Goal: Task Accomplishment & Management: Use online tool/utility

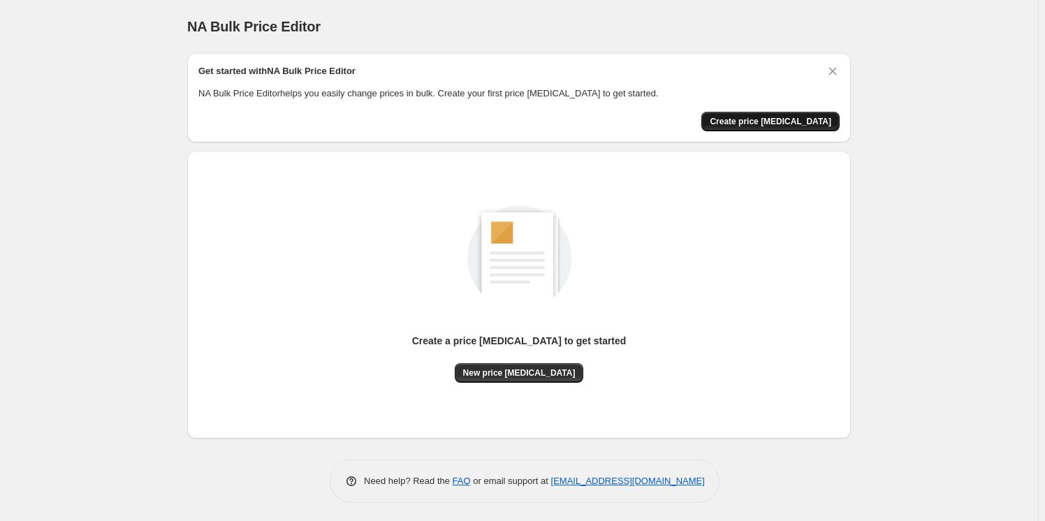
click at [790, 126] on span "Create price change job" at bounding box center [771, 121] width 122 height 11
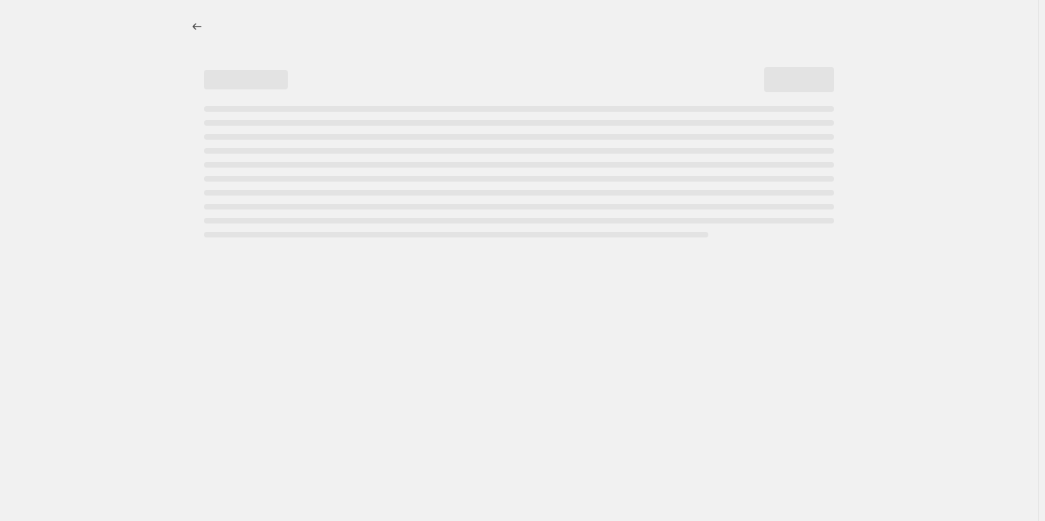
select select "percentage"
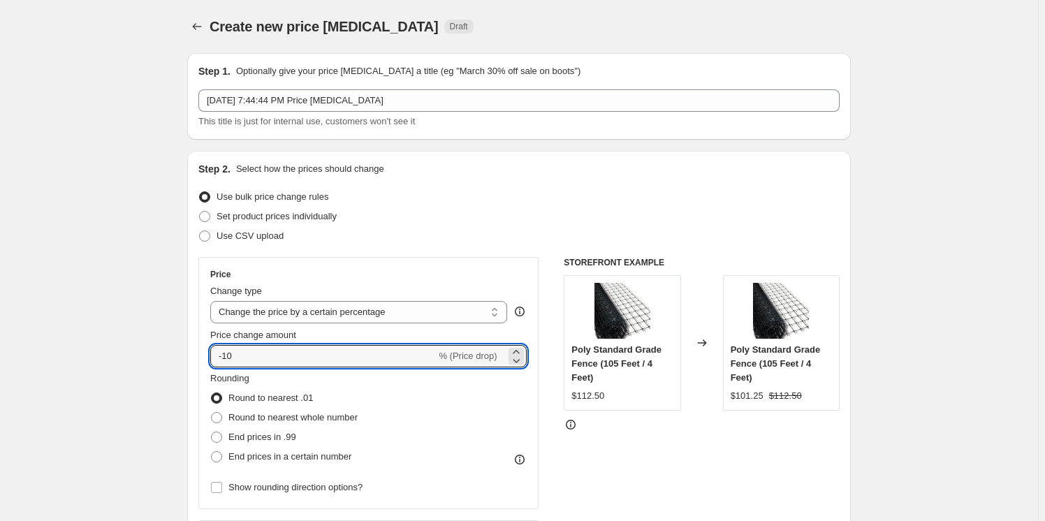
drag, startPoint x: 255, startPoint y: 363, endPoint x: 151, endPoint y: 362, distance: 104.1
type input "1.5"
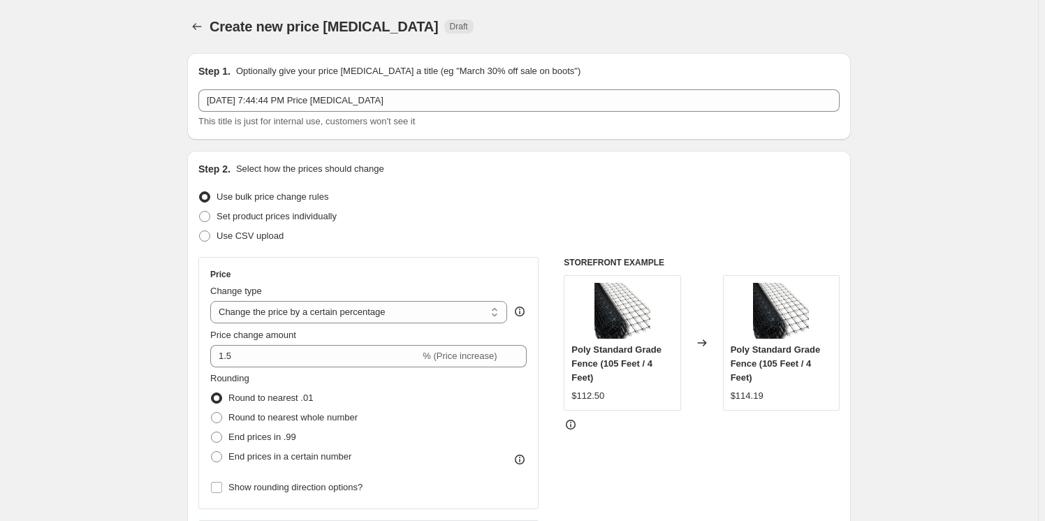
drag, startPoint x: 228, startPoint y: 456, endPoint x: 288, endPoint y: 468, distance: 61.2
click at [228, 455] on label "End prices in a certain number" at bounding box center [280, 457] width 141 height 20
click at [212, 452] on input "End prices in a certain number" at bounding box center [211, 451] width 1 height 1
radio input "true"
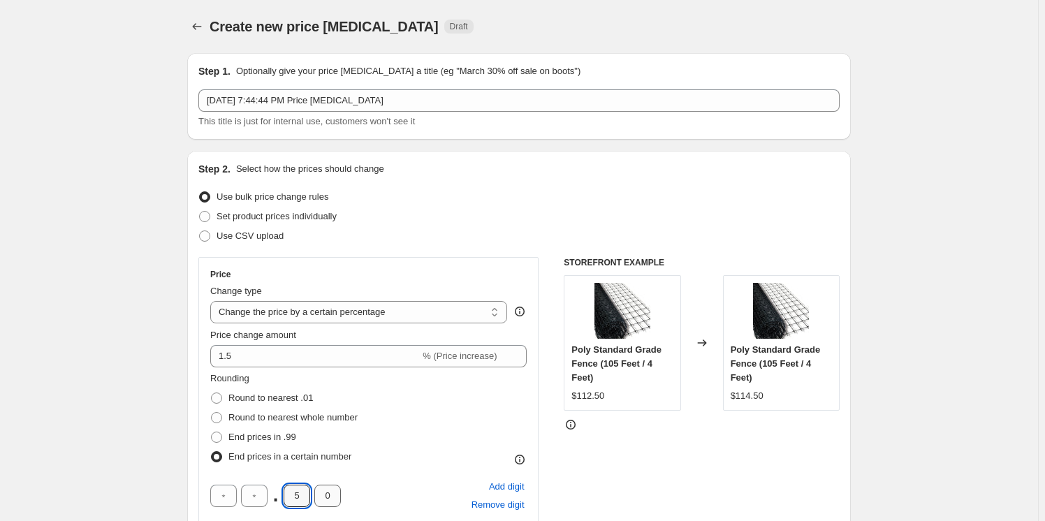
drag, startPoint x: 298, startPoint y: 495, endPoint x: 318, endPoint y: 495, distance: 20.3
click at [318, 495] on div ". 5 0" at bounding box center [275, 496] width 131 height 22
type input "4"
type input "9"
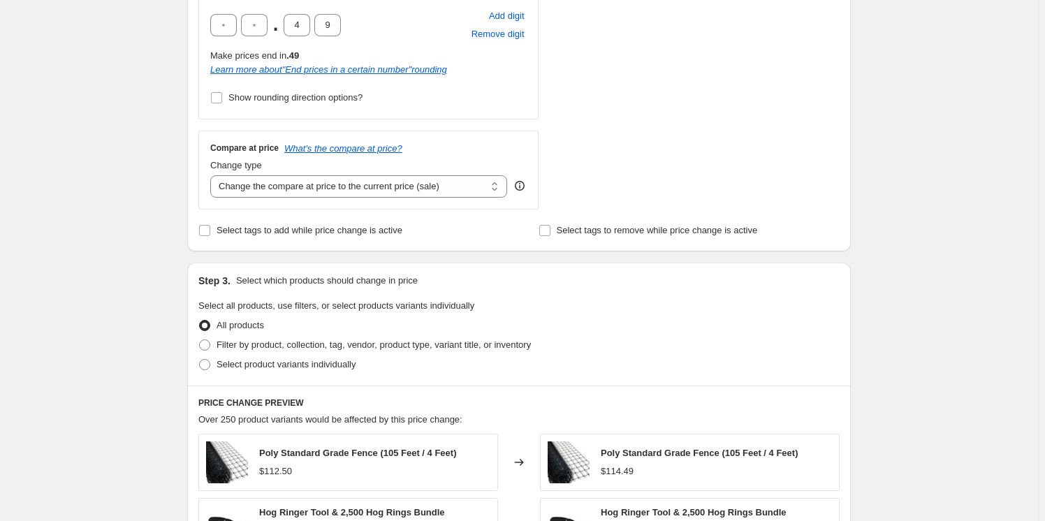
scroll to position [571, 0]
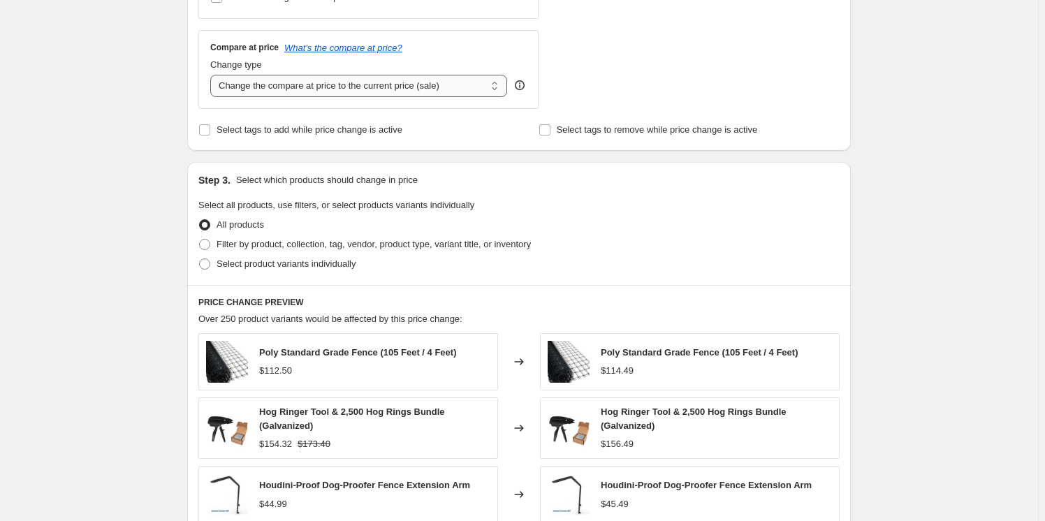
click at [301, 96] on select "Change the compare at price to the current price (sale) Change the compare at p…" at bounding box center [358, 86] width 297 height 22
select select "no_change"
click at [213, 75] on select "Change the compare at price to the current price (sale) Change the compare at p…" at bounding box center [358, 86] width 297 height 22
click at [149, 187] on div "Create new price change job. This page is ready Create new price change job Dra…" at bounding box center [519, 170] width 1038 height 1482
click at [210, 243] on span at bounding box center [204, 244] width 11 height 11
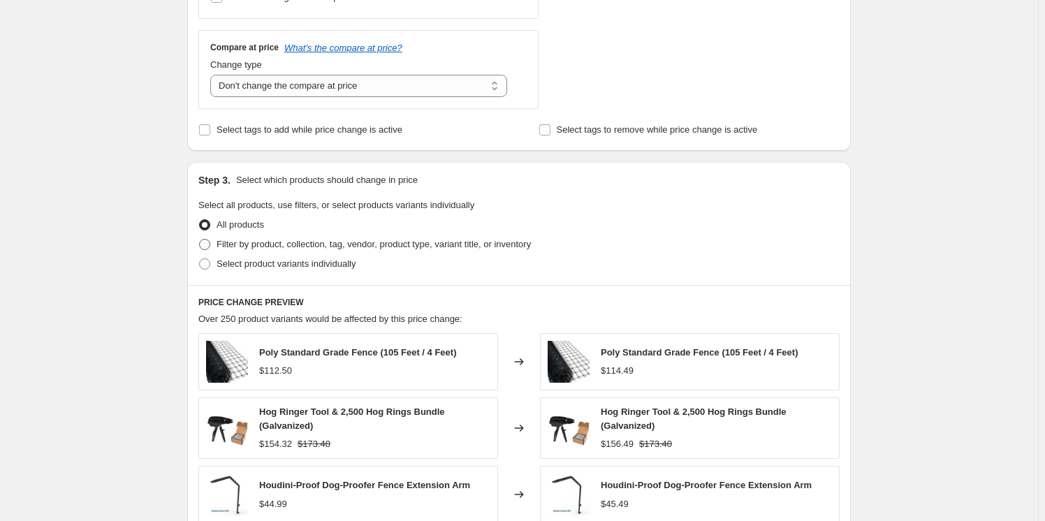
click at [200, 240] on input "Filter by product, collection, tag, vendor, product type, variant title, or inv…" at bounding box center [199, 239] width 1 height 1
radio input "true"
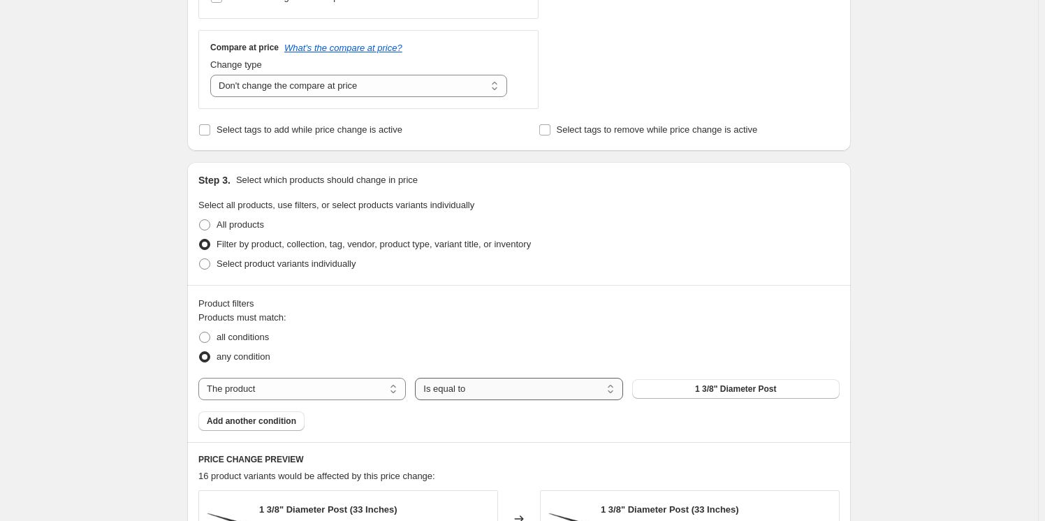
click at [467, 383] on select "Is equal to Is not equal to" at bounding box center [518, 389] width 207 height 22
click at [328, 391] on select "The product The product's collection The product's tag The product's vendor The…" at bounding box center [301, 389] width 207 height 22
select select "collection"
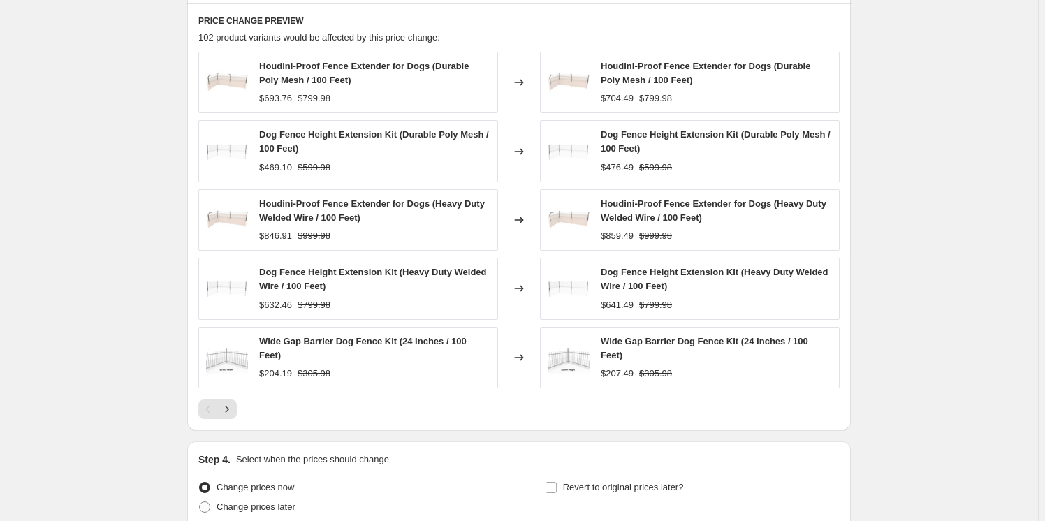
scroll to position [1016, 0]
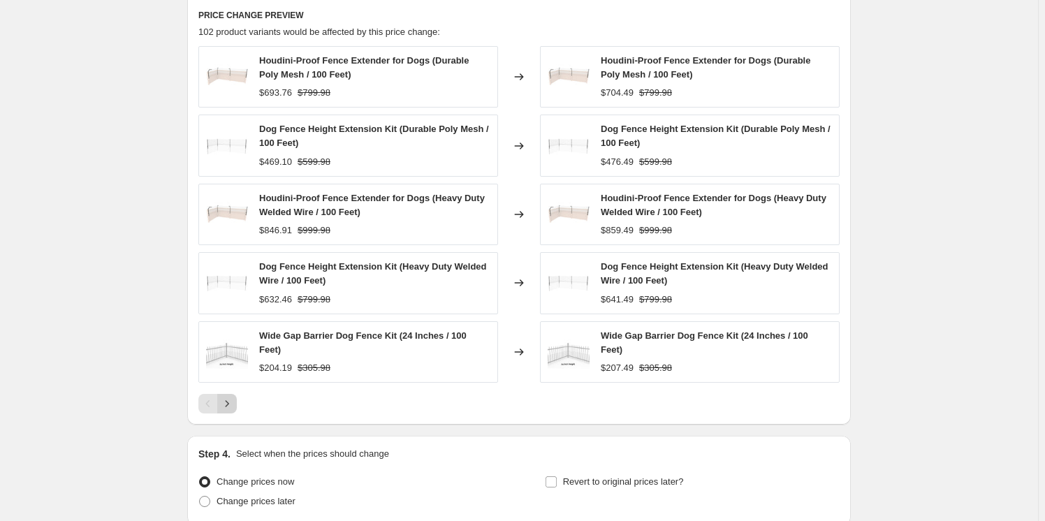
click at [233, 402] on icon "Next" at bounding box center [227, 404] width 14 height 14
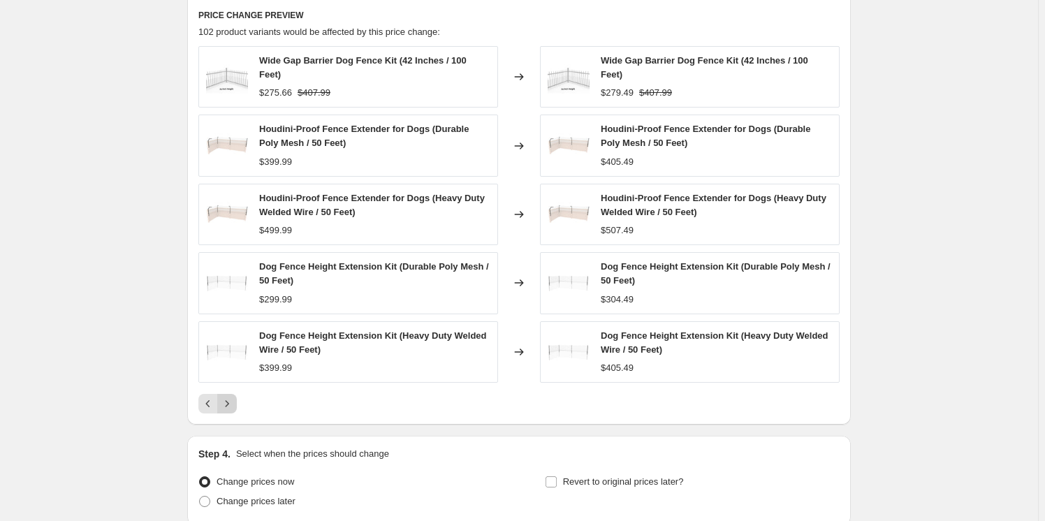
click at [231, 400] on icon "Next" at bounding box center [227, 404] width 14 height 14
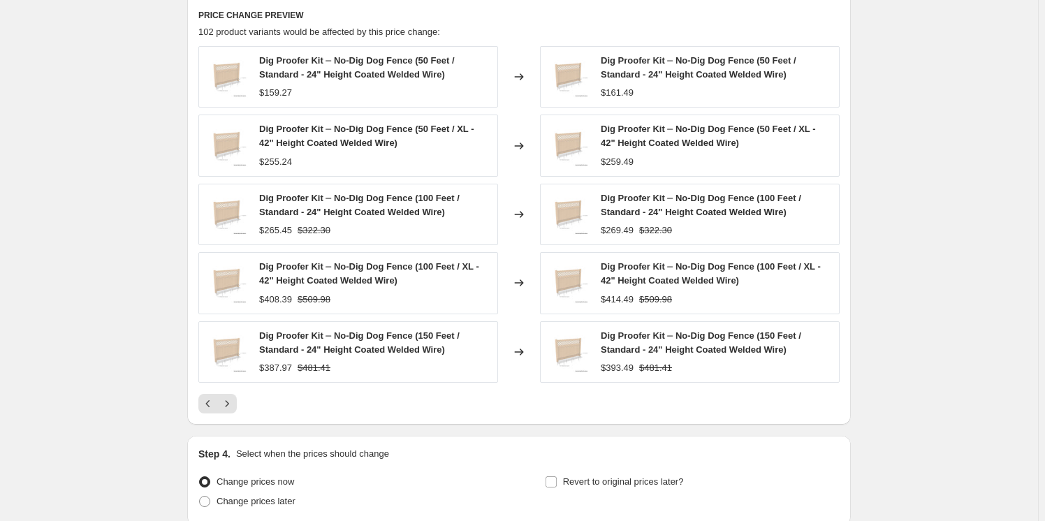
scroll to position [1134, 0]
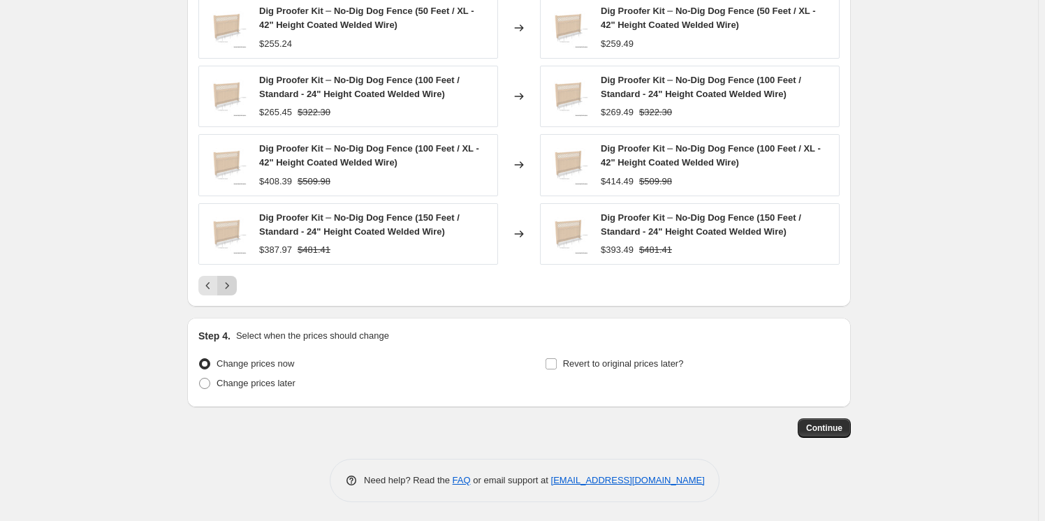
click at [229, 284] on icon "Next" at bounding box center [227, 286] width 14 height 14
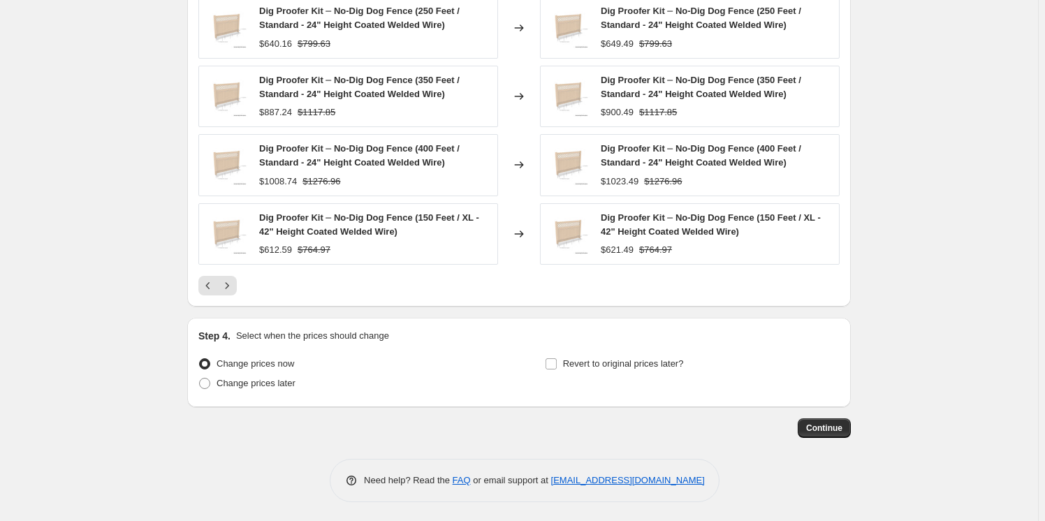
click at [836, 428] on span "Continue" at bounding box center [824, 428] width 36 height 11
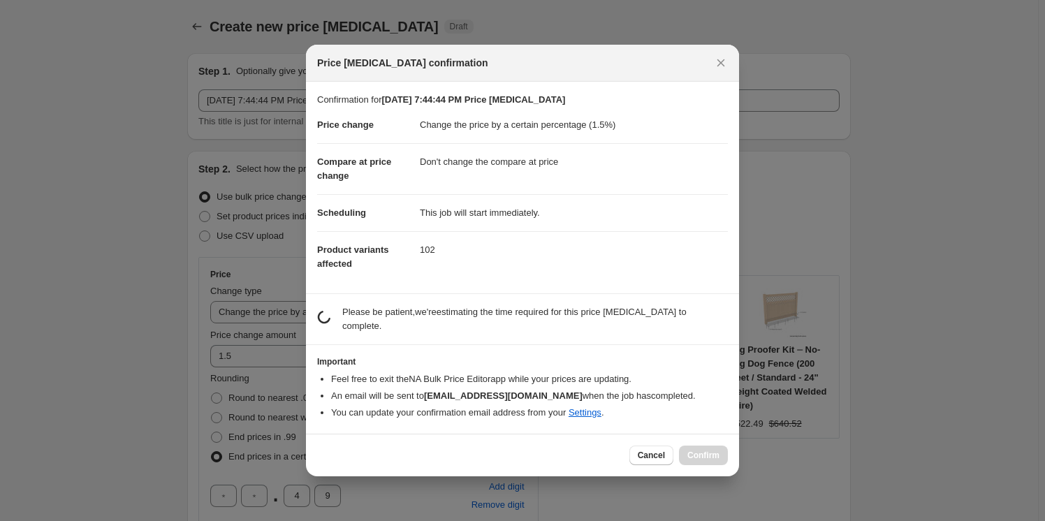
scroll to position [0, 0]
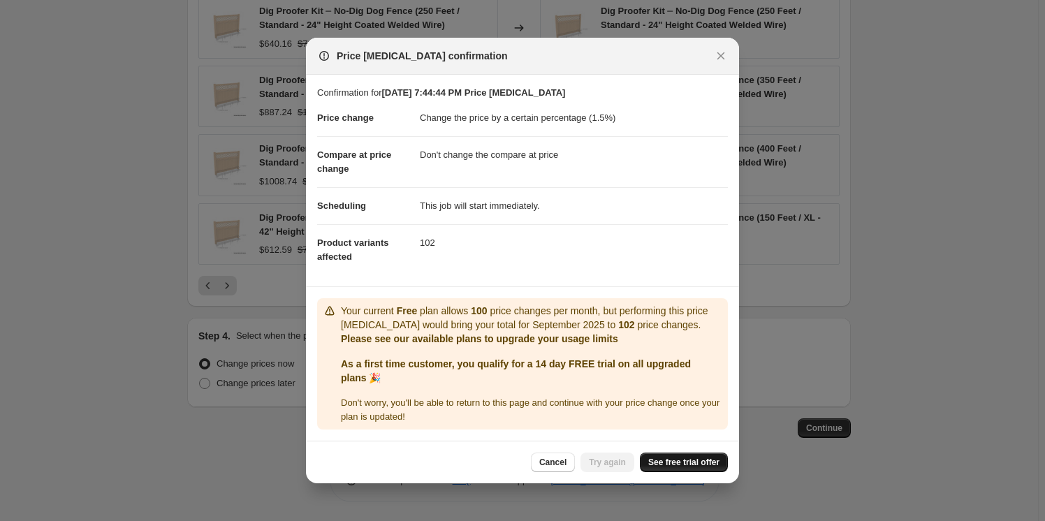
click at [659, 468] on span "See free trial offer" at bounding box center [683, 462] width 71 height 11
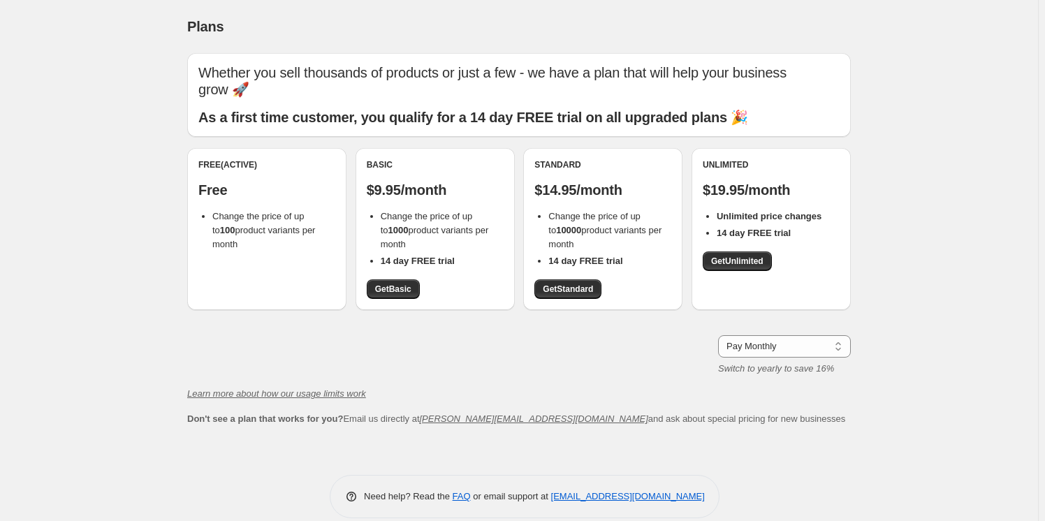
click at [240, 211] on span "Change the price of up to 100 product variants per month" at bounding box center [263, 230] width 103 height 38
click at [391, 293] on span "Get Basic" at bounding box center [393, 289] width 36 height 11
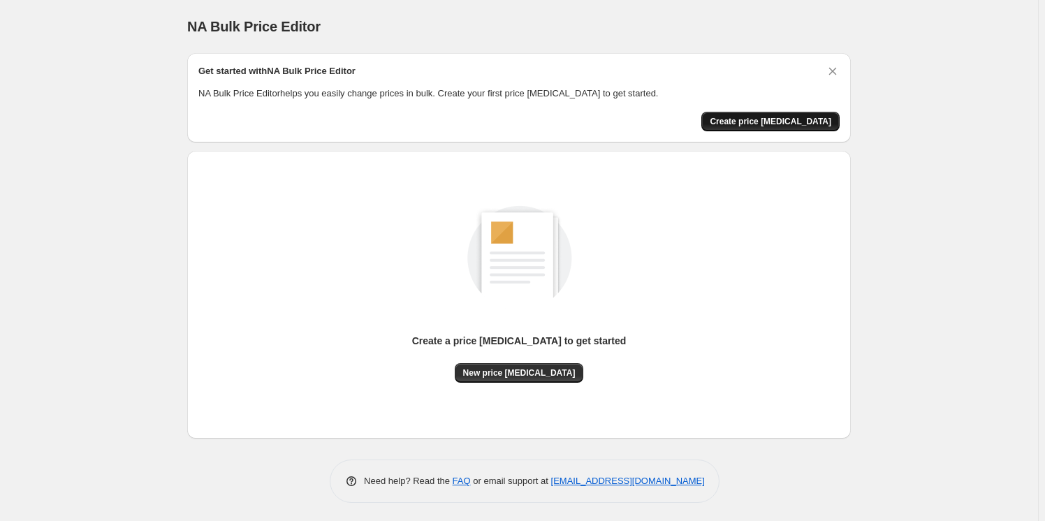
click at [791, 128] on button "Create price [MEDICAL_DATA]" at bounding box center [770, 122] width 138 height 20
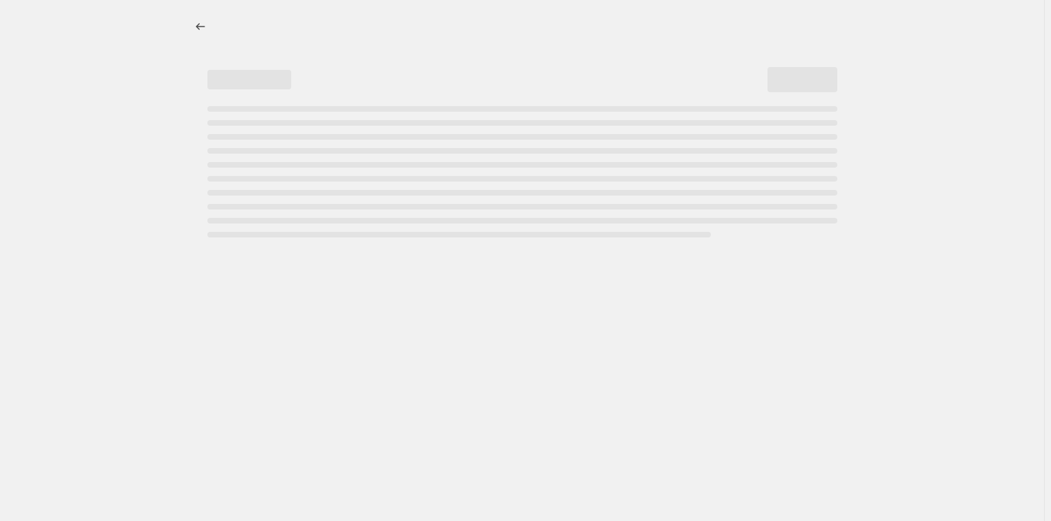
select select "percentage"
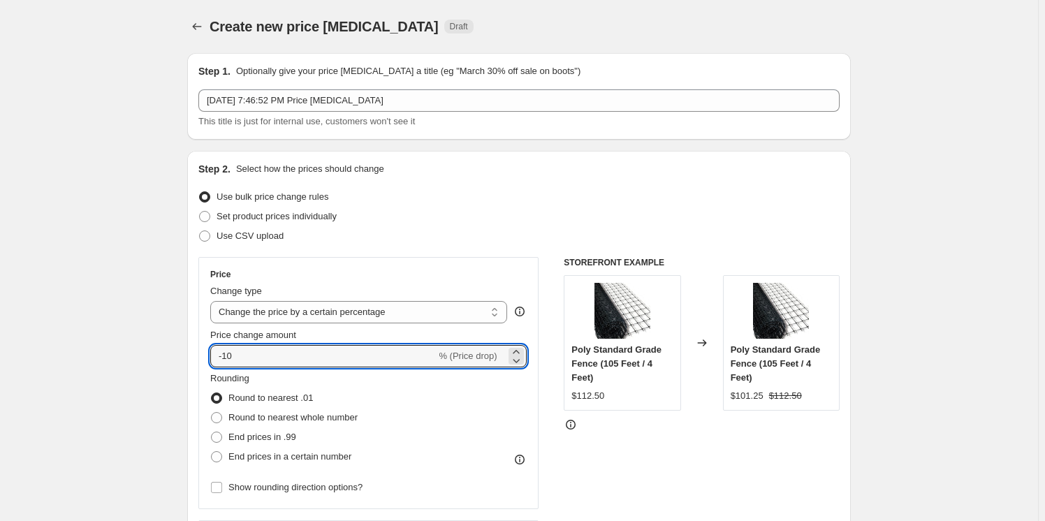
drag, startPoint x: 254, startPoint y: 357, endPoint x: 147, endPoint y: 365, distance: 107.9
type input "1.5"
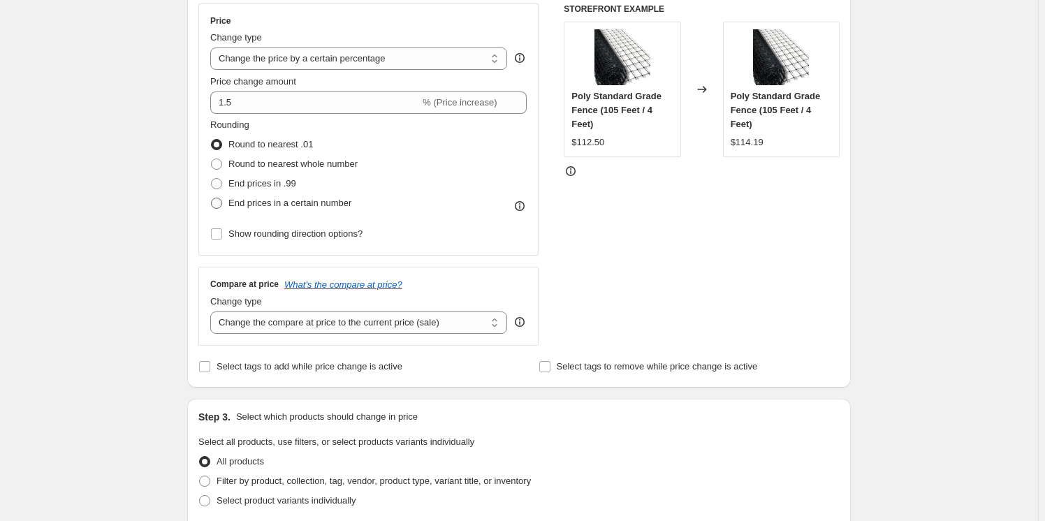
click at [217, 201] on span at bounding box center [216, 203] width 11 height 11
click at [212, 198] on input "End prices in a certain number" at bounding box center [211, 198] width 1 height 1
radio input "true"
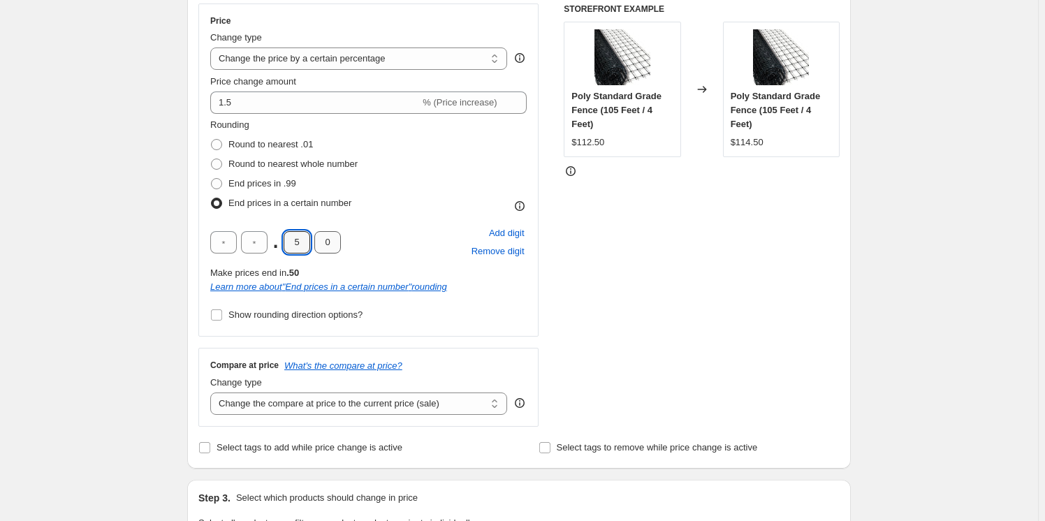
drag, startPoint x: 298, startPoint y: 240, endPoint x: 317, endPoint y: 238, distance: 19.0
click at [317, 238] on div ". 5 0" at bounding box center [275, 242] width 131 height 22
type input "4"
type input "9"
click at [76, 243] on div "Create new price change job. This page is ready Create new price change job Dra…" at bounding box center [519, 487] width 1038 height 1482
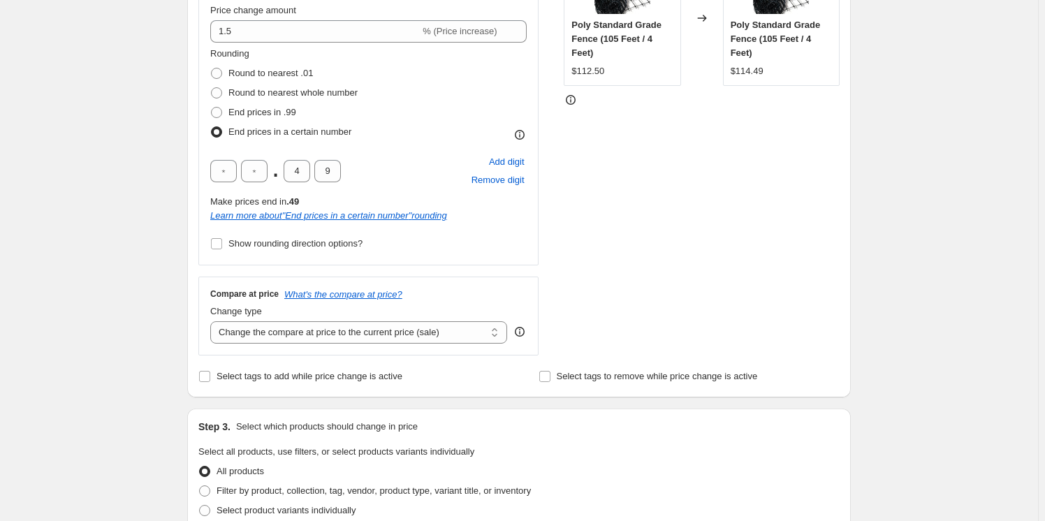
scroll to position [508, 0]
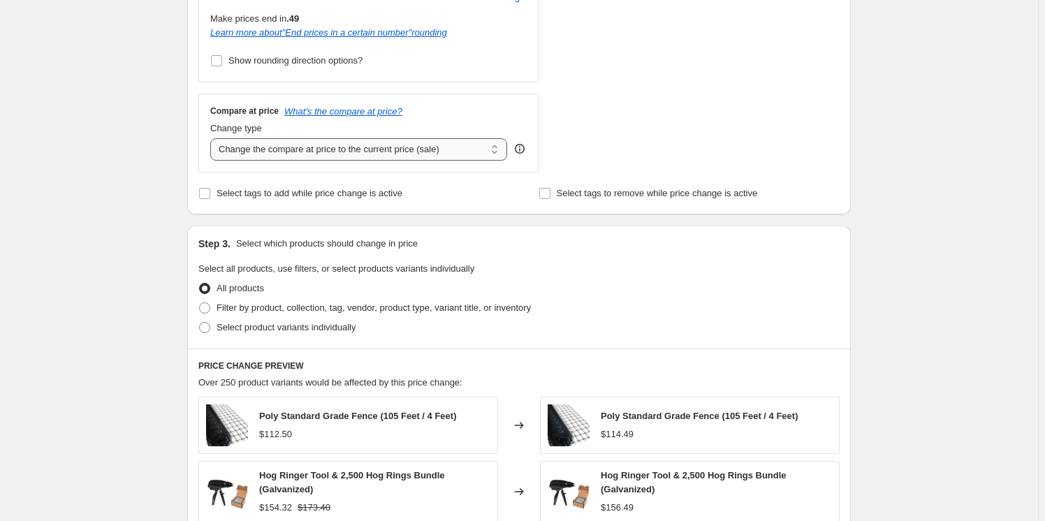
click at [337, 156] on select "Change the compare at price to the current price (sale) Change the compare at p…" at bounding box center [358, 149] width 297 height 22
select select "no_change"
click at [213, 138] on select "Change the compare at price to the current price (sale) Change the compare at p…" at bounding box center [358, 149] width 297 height 22
click at [119, 264] on div "Create new price change job. This page is ready Create new price change job Dra…" at bounding box center [519, 233] width 1038 height 1482
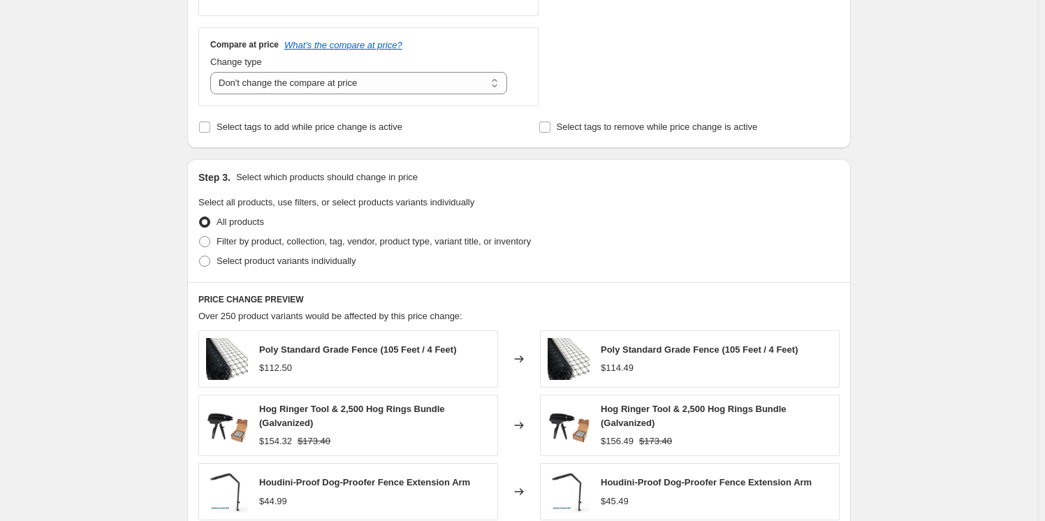
scroll to position [635, 0]
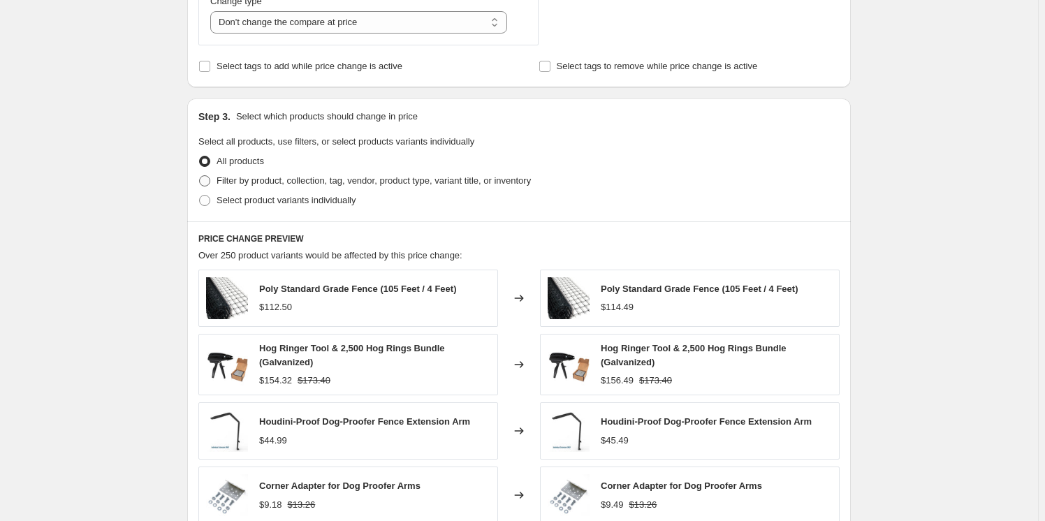
click at [209, 187] on label "Filter by product, collection, tag, vendor, product type, variant title, or inv…" at bounding box center [364, 181] width 333 height 20
click at [200, 176] on input "Filter by product, collection, tag, vendor, product type, variant title, or inv…" at bounding box center [199, 175] width 1 height 1
radio input "true"
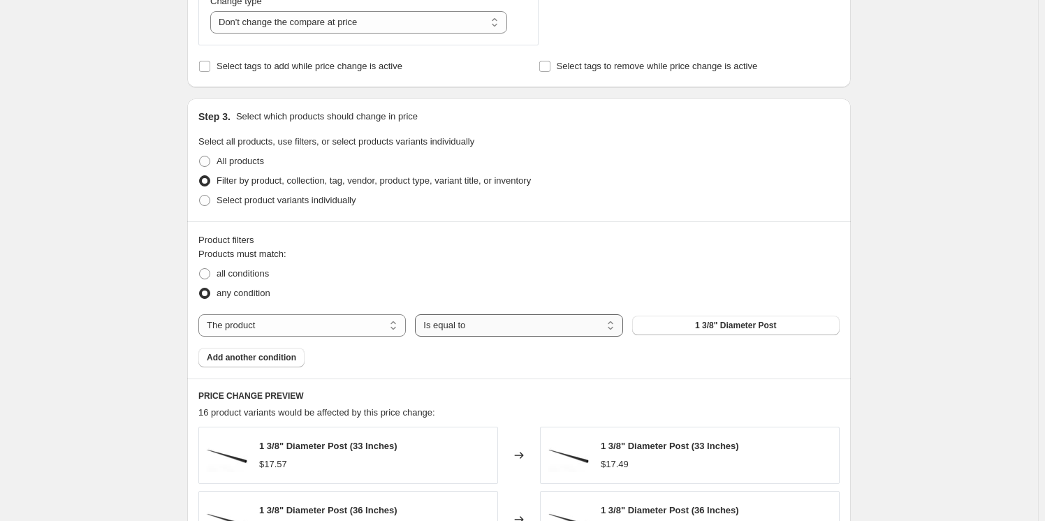
click at [458, 322] on select "Is equal to Is not equal to" at bounding box center [518, 325] width 207 height 22
click at [276, 306] on div "Products must match: all conditions any condition The product The product's col…" at bounding box center [518, 307] width 641 height 120
click at [286, 331] on select "The product The product's collection The product's tag The product's vendor The…" at bounding box center [301, 325] width 207 height 22
select select "collection"
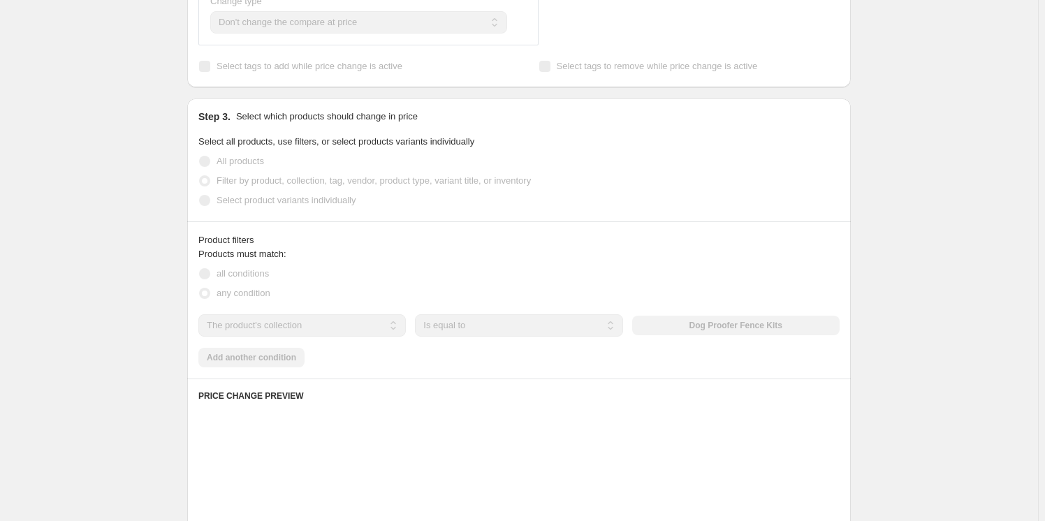
click at [996, 263] on div "Create new price change job. This page is ready Create new price change job Dra…" at bounding box center [519, 182] width 1038 height 1635
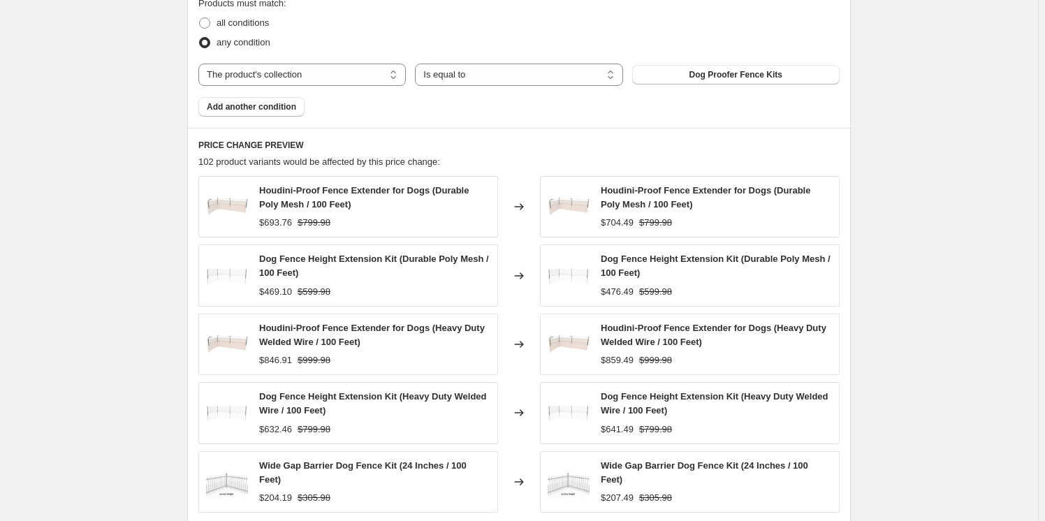
scroll to position [1134, 0]
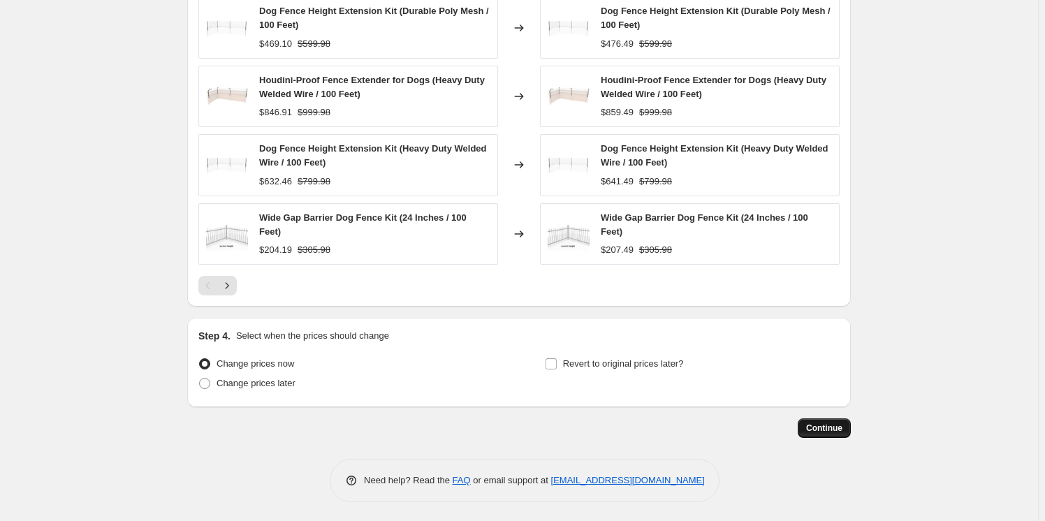
click at [833, 424] on span "Continue" at bounding box center [824, 428] width 36 height 11
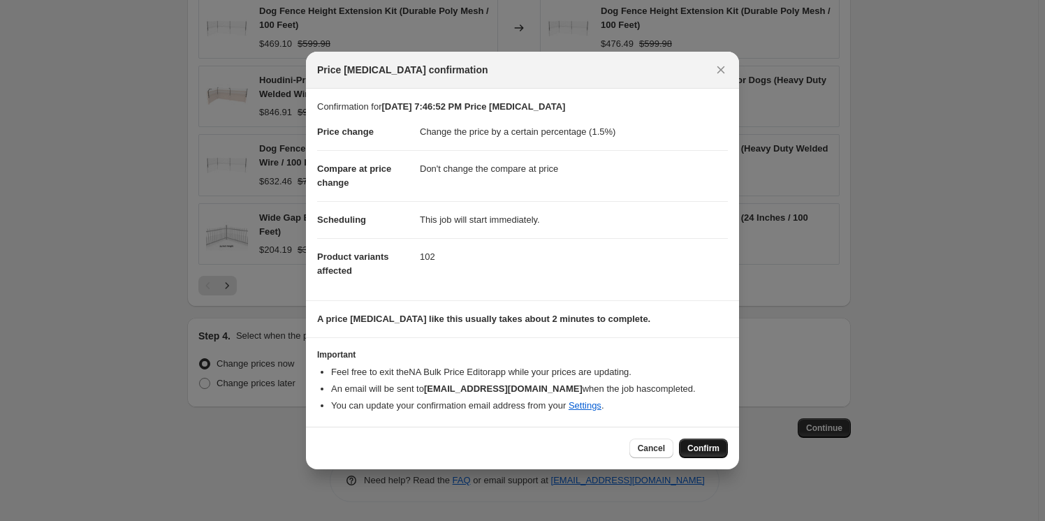
click at [715, 444] on span "Confirm" at bounding box center [703, 448] width 32 height 11
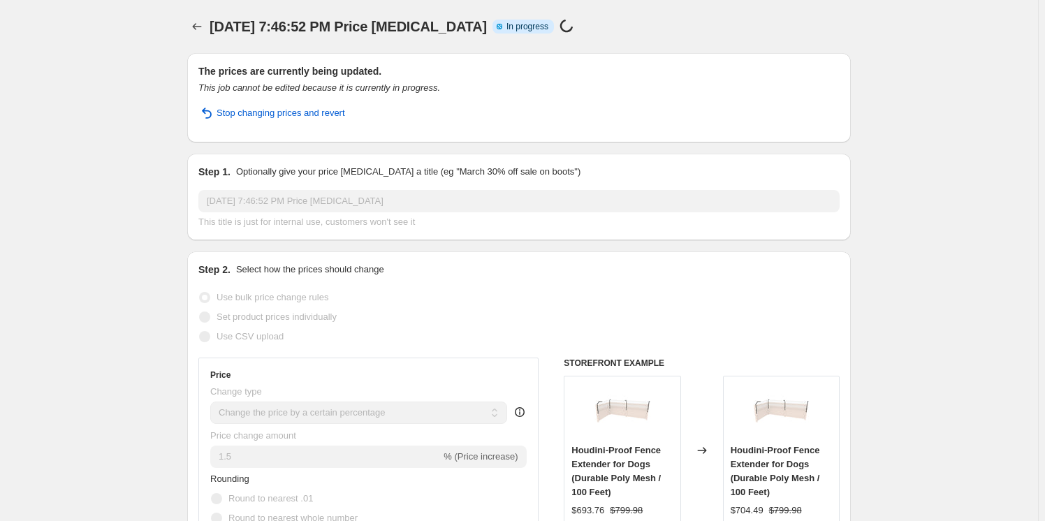
select select "percentage"
select select "no_change"
select select "collection"
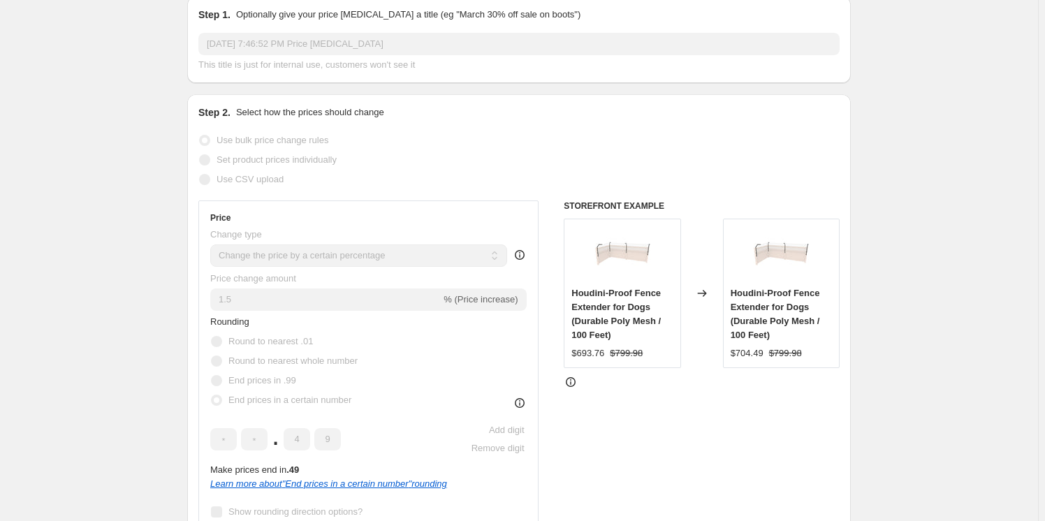
scroll to position [190, 0]
